Goal: Task Accomplishment & Management: Use online tool/utility

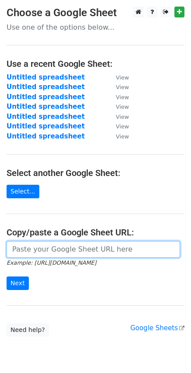
click at [47, 245] on input "url" at bounding box center [93, 249] width 173 height 17
paste input "https://docs.google.com/spreadsheets/d/13gZIXcmMswrxZvIrMnKoexYf3k5-tTQNkSSGc02…"
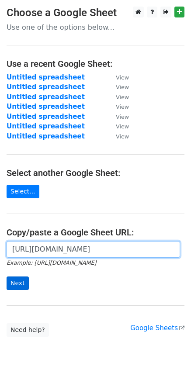
type input "https://docs.google.com/spreadsheets/d/13gZIXcmMswrxZvIrMnKoexYf3k5-tTQNkSSGc02…"
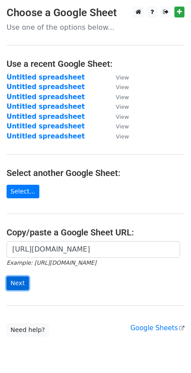
click at [19, 287] on input "Next" at bounding box center [18, 283] width 22 height 14
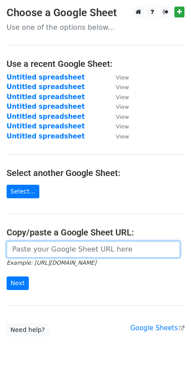
click at [34, 252] on input "url" at bounding box center [93, 249] width 173 height 17
paste input "https://docs.google.com/spreadsheets/d/1zgKYF16AhdNEv9QUAIDss6qzsfG9iOQ1alztwI_…"
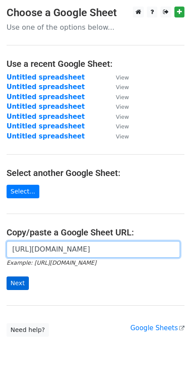
type input "https://docs.google.com/spreadsheets/d/1zgKYF16AhdNEv9QUAIDss6qzsfG9iOQ1alztwI_…"
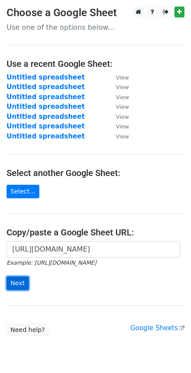
click at [13, 285] on input "Next" at bounding box center [18, 283] width 22 height 14
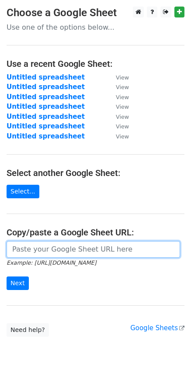
click at [39, 249] on input "url" at bounding box center [93, 249] width 173 height 17
paste input "[URL][DOMAIN_NAME]"
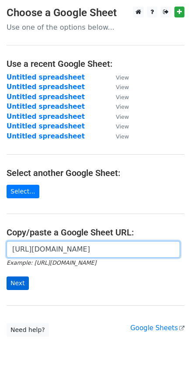
type input "https://docs.google.com/spreadsheets/d/13gZIXcmMswrxZvIrMnKoexYf3k5-tTQNkSSGc02…"
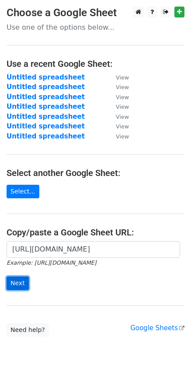
click at [23, 280] on input "Next" at bounding box center [18, 283] width 22 height 14
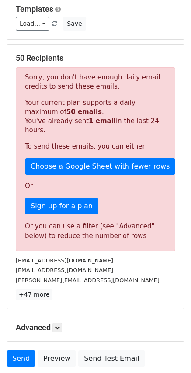
scroll to position [146, 0]
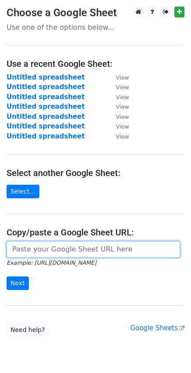
click at [38, 247] on input "url" at bounding box center [93, 249] width 173 height 17
paste input "https://docs.google.com/spreadsheets/d/13gZIXcmMswrxZvIrMnKoexYf3k5-tTQNkSSGc02…"
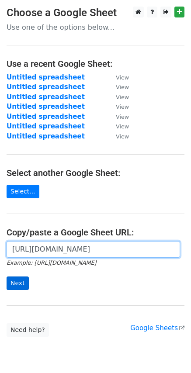
type input "https://docs.google.com/spreadsheets/d/13gZIXcmMswrxZvIrMnKoexYf3k5-tTQNkSSGc02…"
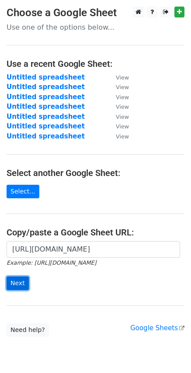
click at [21, 284] on input "Next" at bounding box center [18, 283] width 22 height 14
